Goal: Check status: Check status

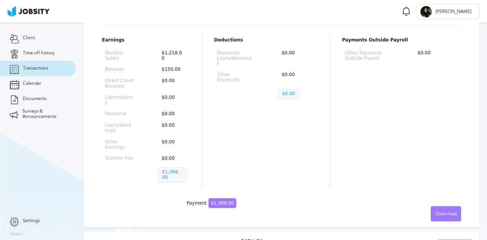
scroll to position [112, 0]
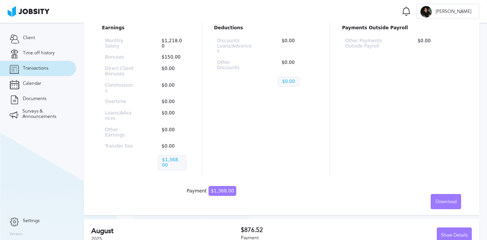
click at [214, 185] on div "Hours Worked: 168 Base Salary: $1,276.00 Status: Draft Earnings Monthly Salary …" at bounding box center [281, 101] width 395 height 227
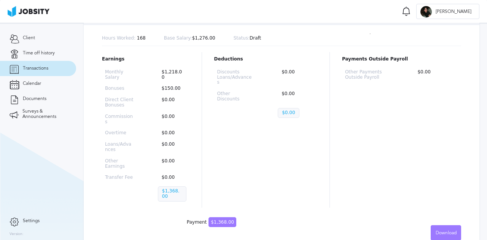
scroll to position [74, 0]
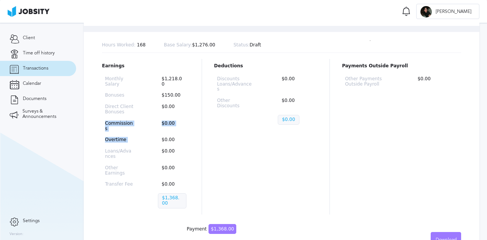
drag, startPoint x: 103, startPoint y: 126, endPoint x: 133, endPoint y: 135, distance: 31.3
click at [154, 130] on div "Monthly Salary $1,218.00 Bonuses $150.00 Direct Client Bonuses $0.00 Commission…" at bounding box center [145, 143] width 87 height 141
click at [132, 137] on p "Overtime" at bounding box center [119, 139] width 29 height 5
click at [112, 154] on div "Monthly Salary $1,218.00 Bonuses $150.00 Direct Client Bonuses $0.00 Commission…" at bounding box center [145, 143] width 87 height 141
drag, startPoint x: 124, startPoint y: 170, endPoint x: 100, endPoint y: 163, distance: 25.7
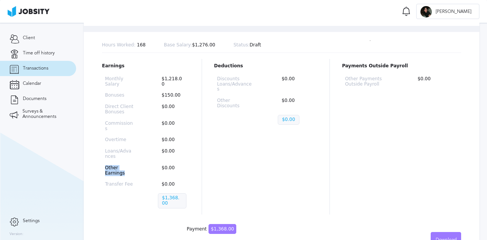
click at [100, 163] on div "Hours Worked: 168 Base Salary: $1,276.00 Status: Draft Earnings Monthly Salary …" at bounding box center [281, 139] width 395 height 227
click at [103, 159] on div "Monthly Salary $1,218.00 Bonuses $150.00 Direct Client Bonuses $0.00 Commission…" at bounding box center [145, 143] width 87 height 141
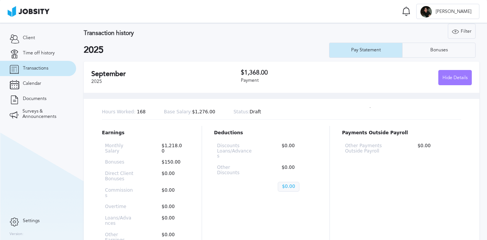
scroll to position [0, 0]
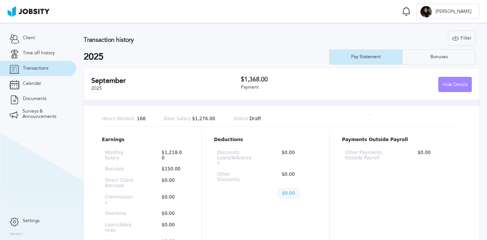
click at [452, 88] on div "Hide Details" at bounding box center [454, 84] width 33 height 15
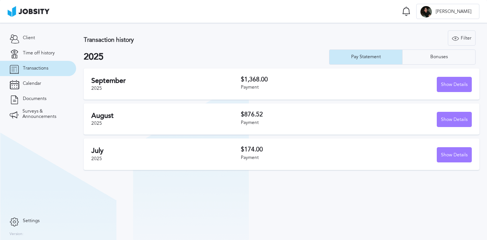
click at [204, 86] on div "September 2025" at bounding box center [165, 84] width 149 height 15
click at [444, 85] on div "Show Details" at bounding box center [454, 84] width 34 height 15
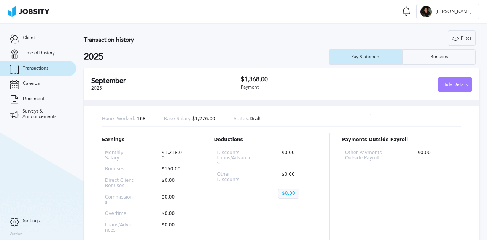
click at [198, 149] on div "Earnings Monthly Salary $1,218.00 Bonuses $150.00 Direct Client Bonuses $0.00 C…" at bounding box center [281, 211] width 359 height 156
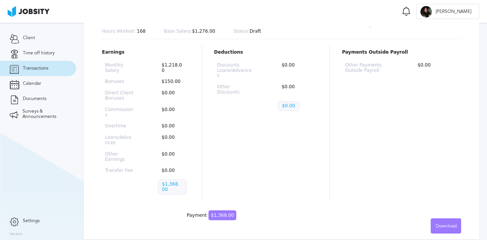
scroll to position [76, 0]
